Goal: Find specific page/section: Find specific page/section

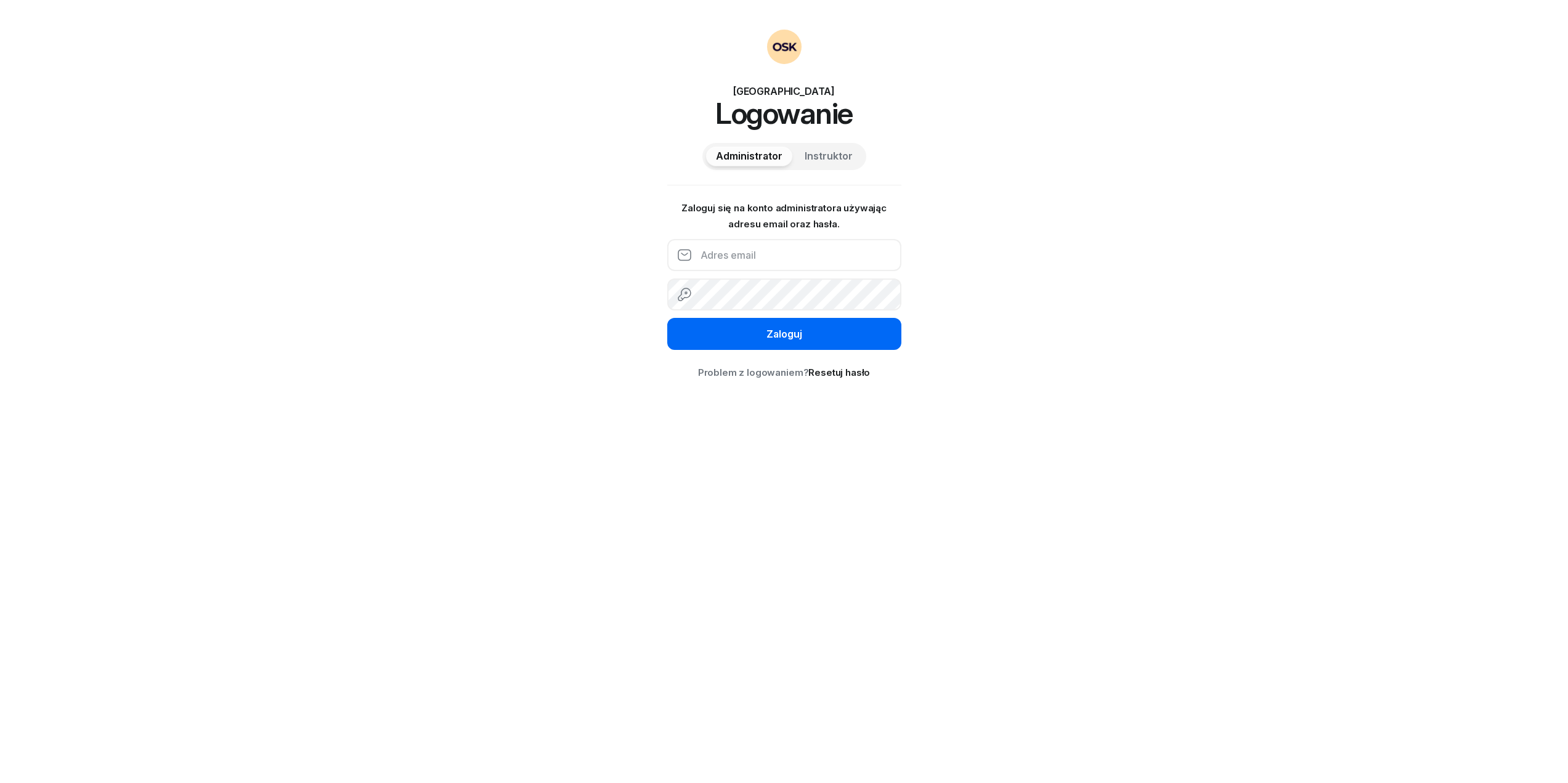
type input "[EMAIL_ADDRESS][DOMAIN_NAME]"
click at [772, 336] on div "Zaloguj" at bounding box center [784, 335] width 36 height 16
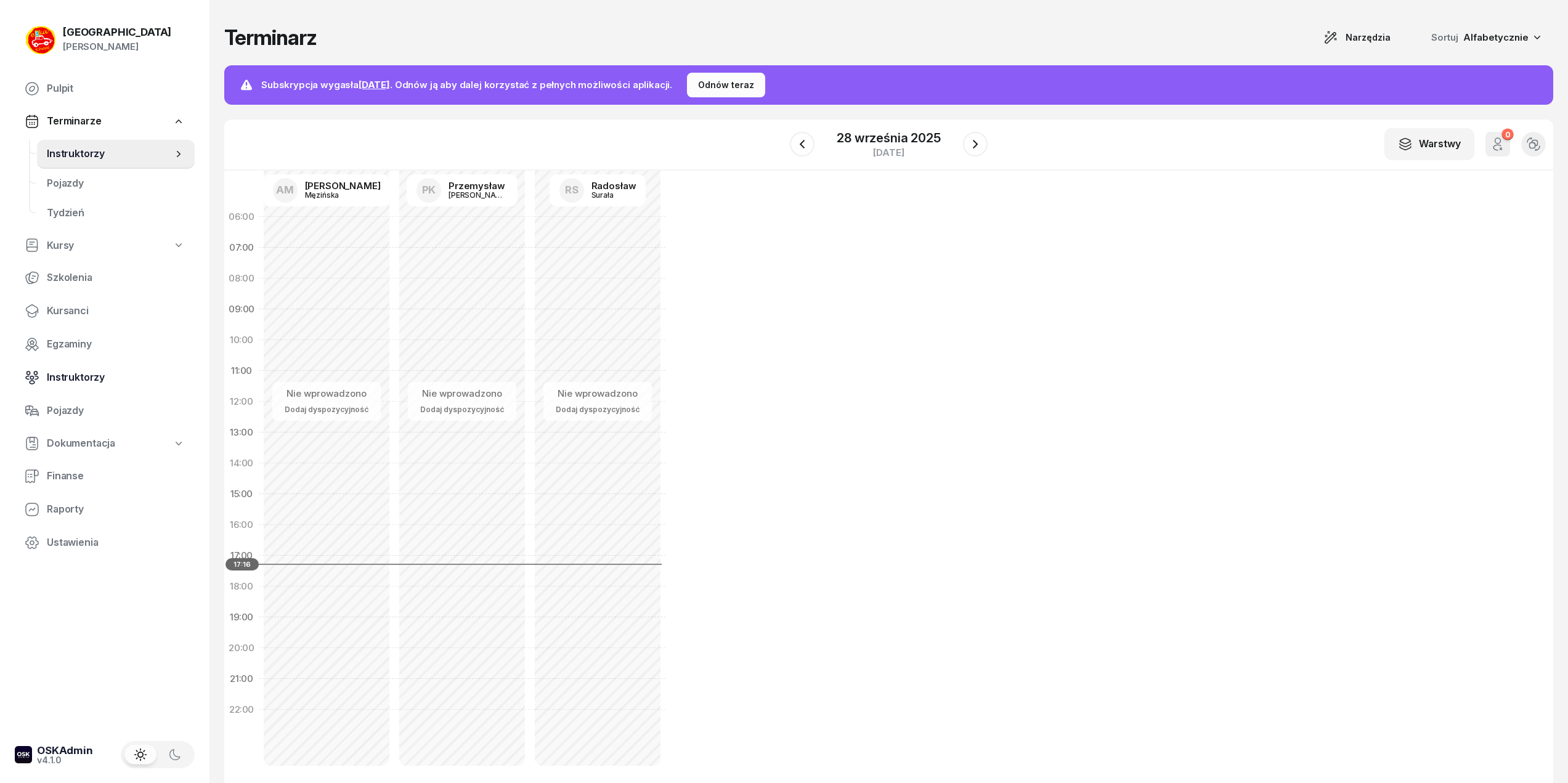
click at [72, 379] on span "Instruktorzy" at bounding box center [116, 378] width 138 height 16
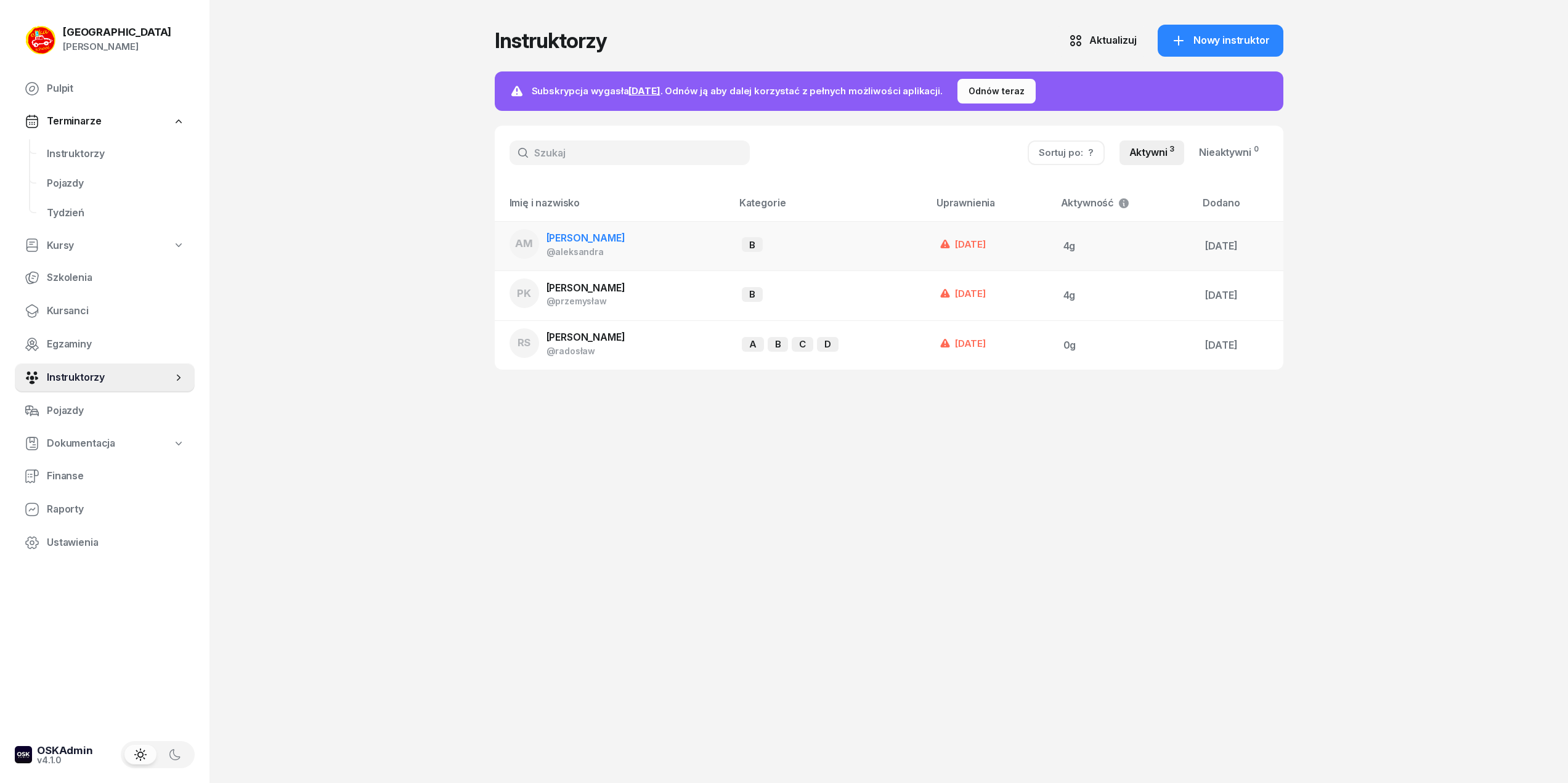
click at [595, 242] on span "[PERSON_NAME]" at bounding box center [586, 238] width 79 height 13
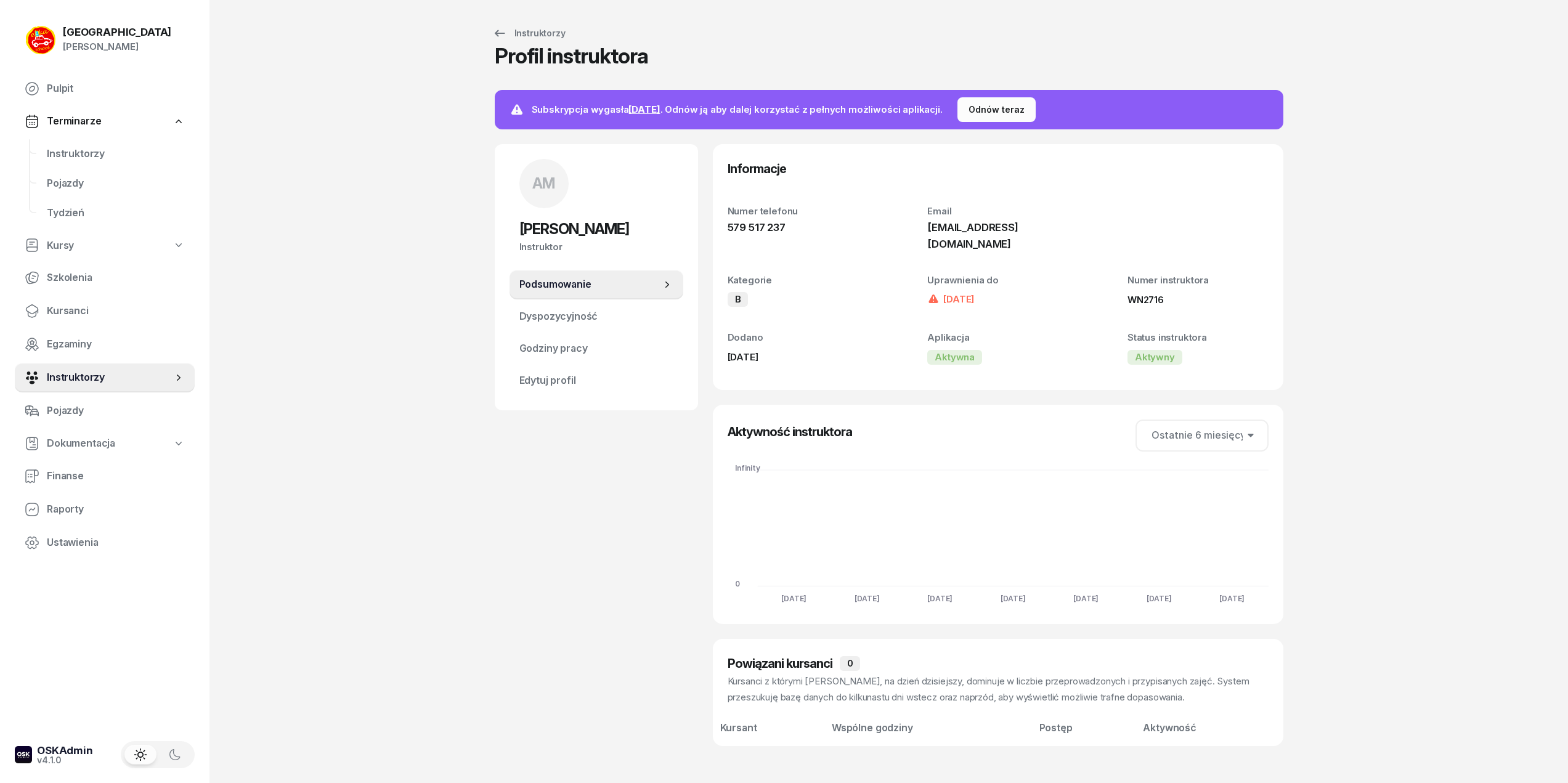
scroll to position [4, 0]
click at [993, 109] on div "Odnów teraz" at bounding box center [996, 109] width 56 height 15
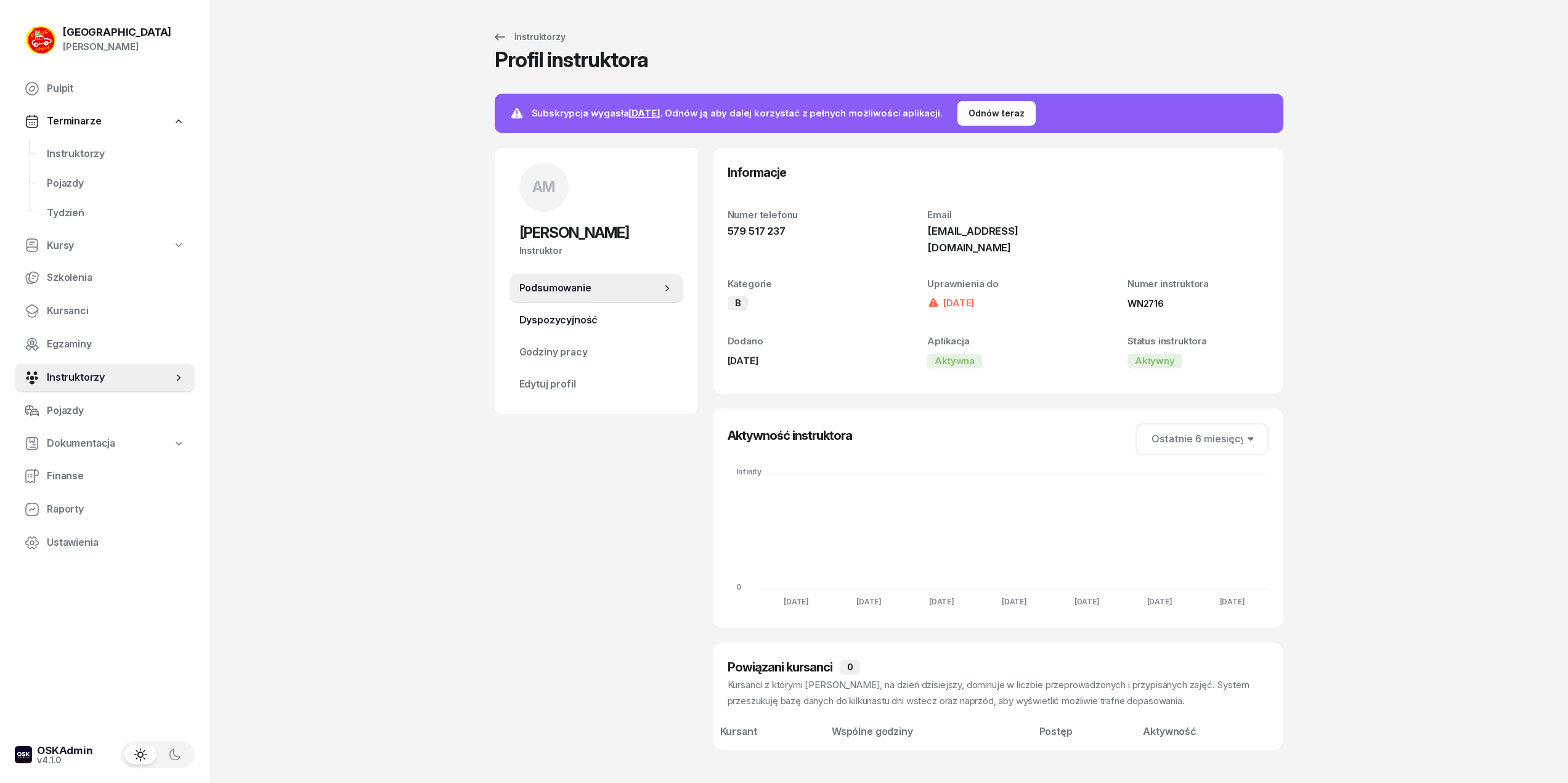
click at [588, 312] on span "Dyspozycyjność" at bounding box center [596, 320] width 154 height 16
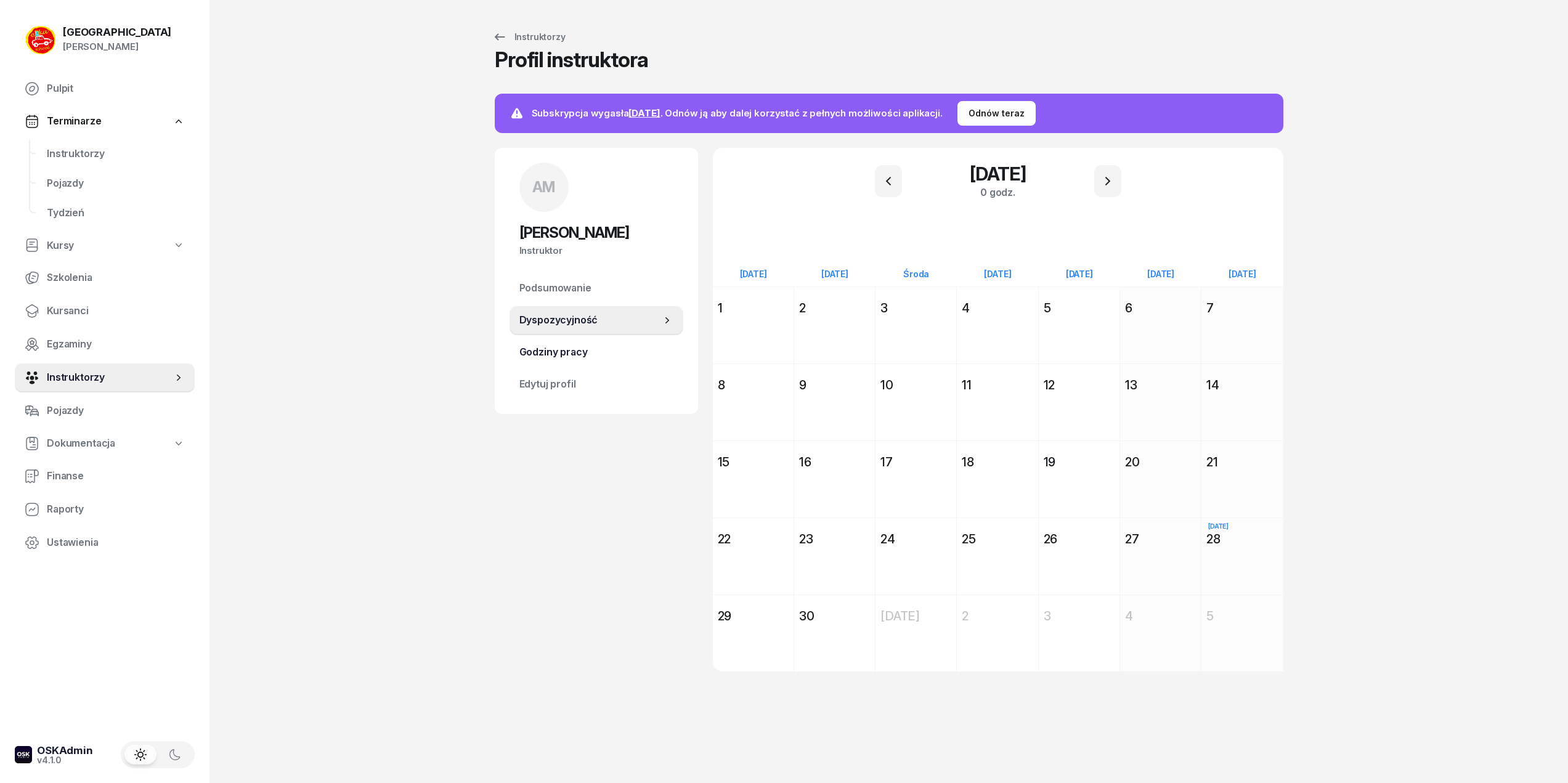
click at [578, 355] on span "Godziny pracy" at bounding box center [596, 352] width 154 height 16
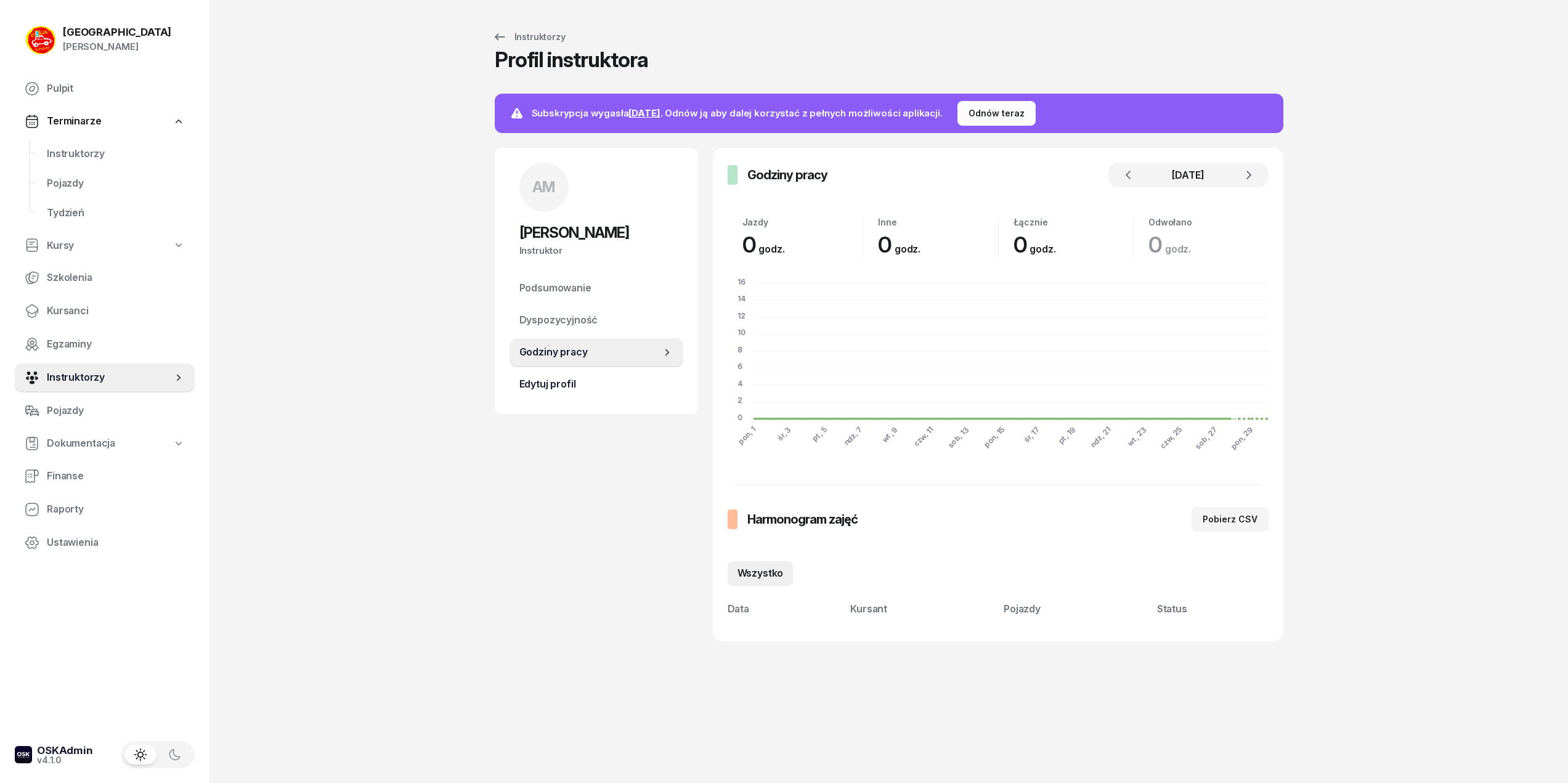
click at [559, 381] on span "Edytuj profil" at bounding box center [596, 384] width 154 height 16
